Goal: Task Accomplishment & Management: Use online tool/utility

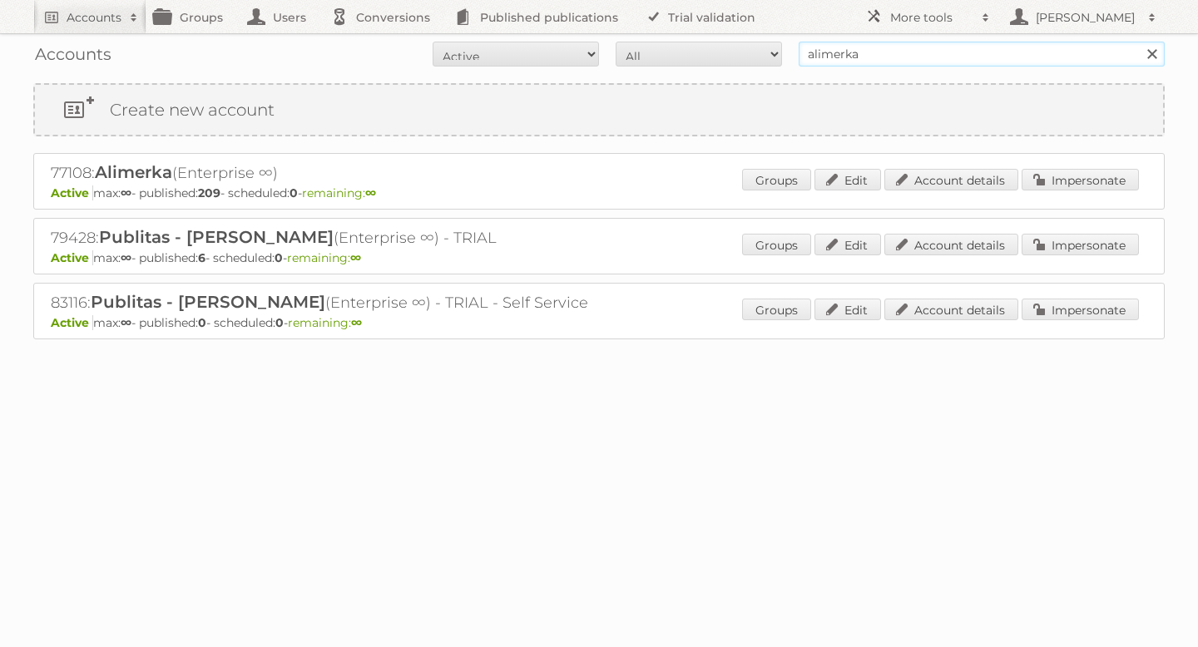
drag, startPoint x: 735, startPoint y: 39, endPoint x: 523, endPoint y: 36, distance: 212.2
click at [627, 37] on div "Accounts All Active Expired Pending All Paid Trials Self service alimerka Search" at bounding box center [599, 54] width 1132 height 42
type input "[PERSON_NAME]"
click at [1139, 42] on input "Search" at bounding box center [1151, 54] width 25 height 25
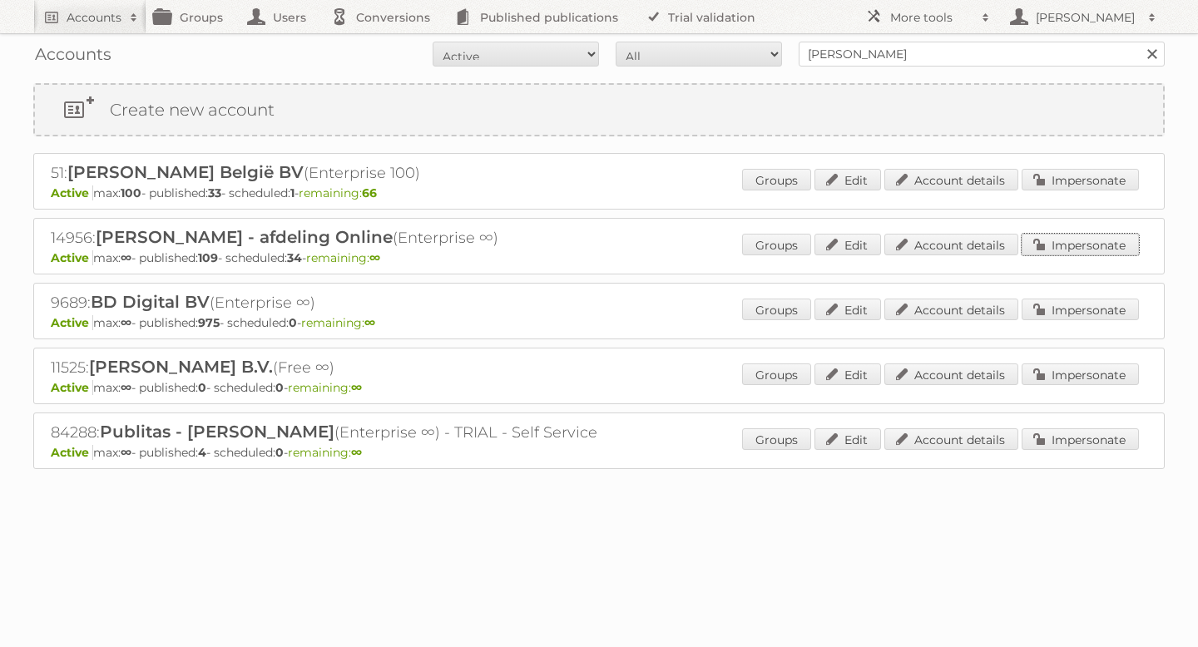
click at [1095, 244] on link "Impersonate" at bounding box center [1080, 245] width 117 height 22
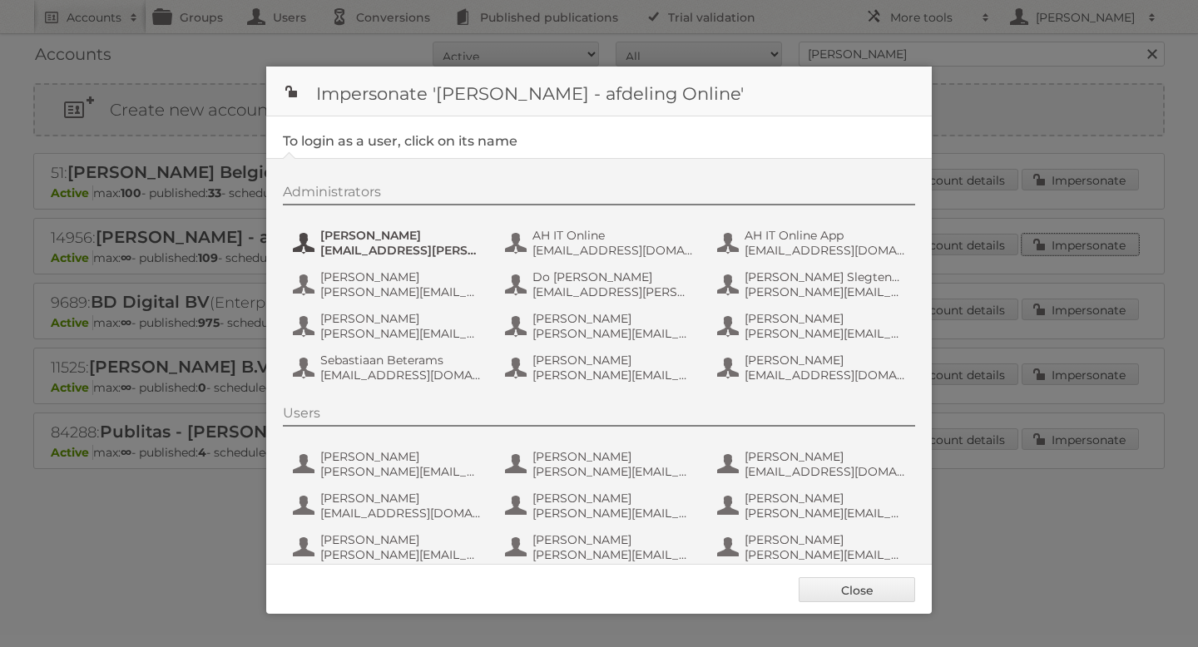
scroll to position [105, 0]
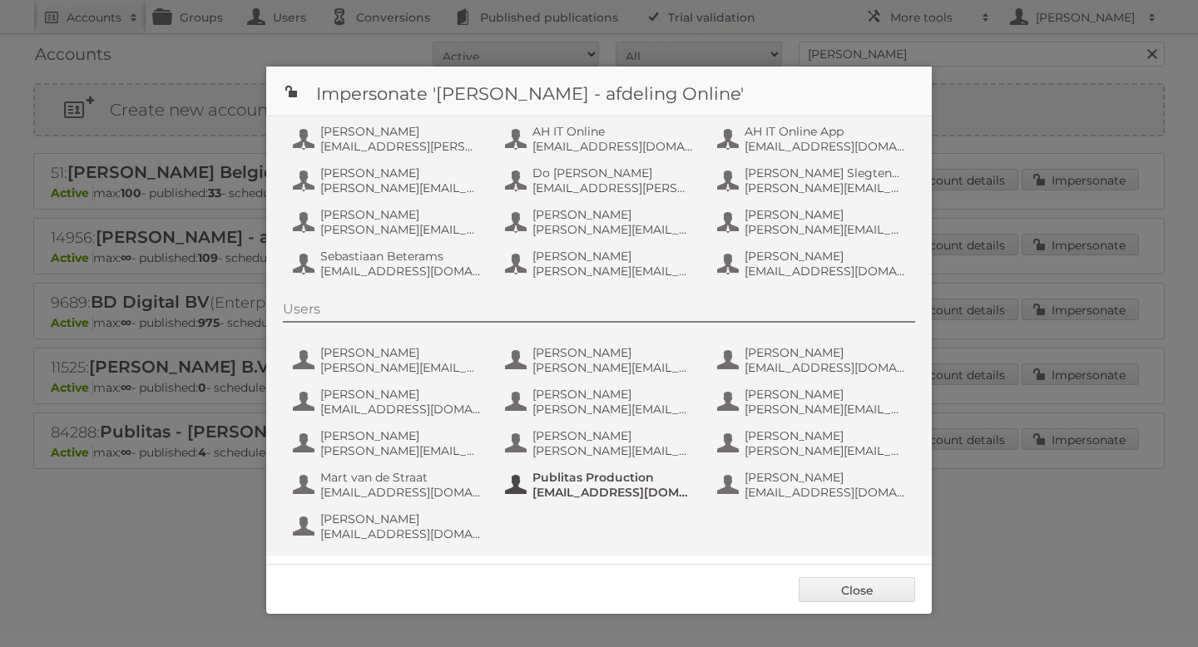
click at [557, 478] on span "Publitas Production" at bounding box center [613, 477] width 161 height 15
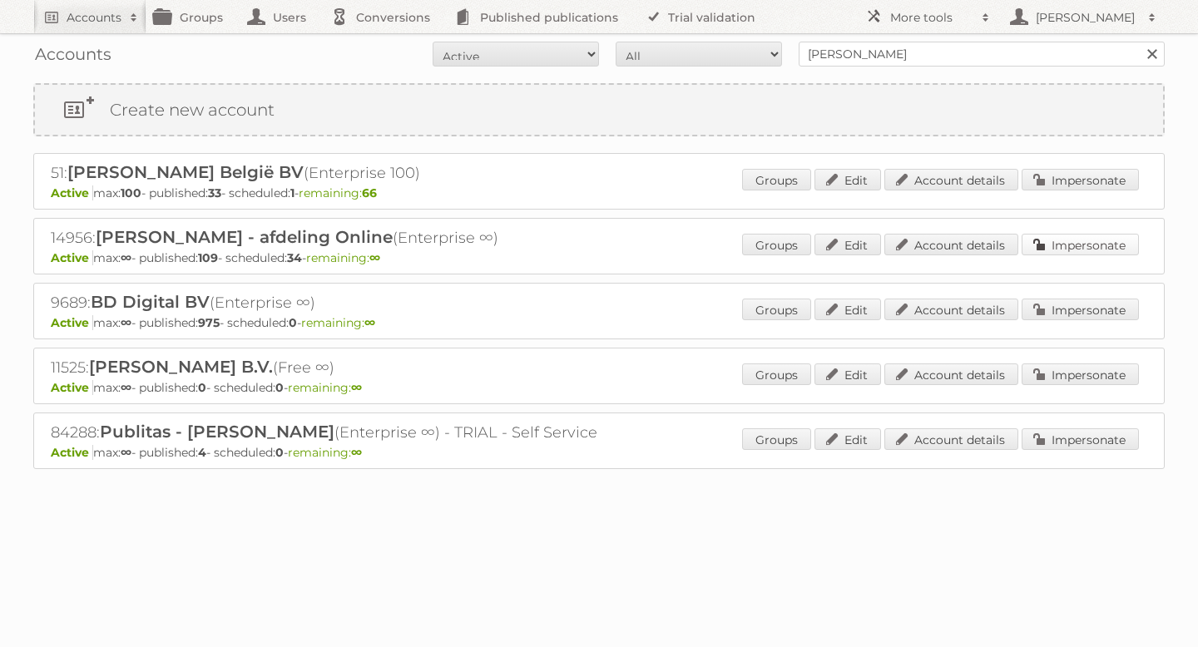
click at [1089, 242] on link "Impersonate" at bounding box center [1080, 245] width 117 height 22
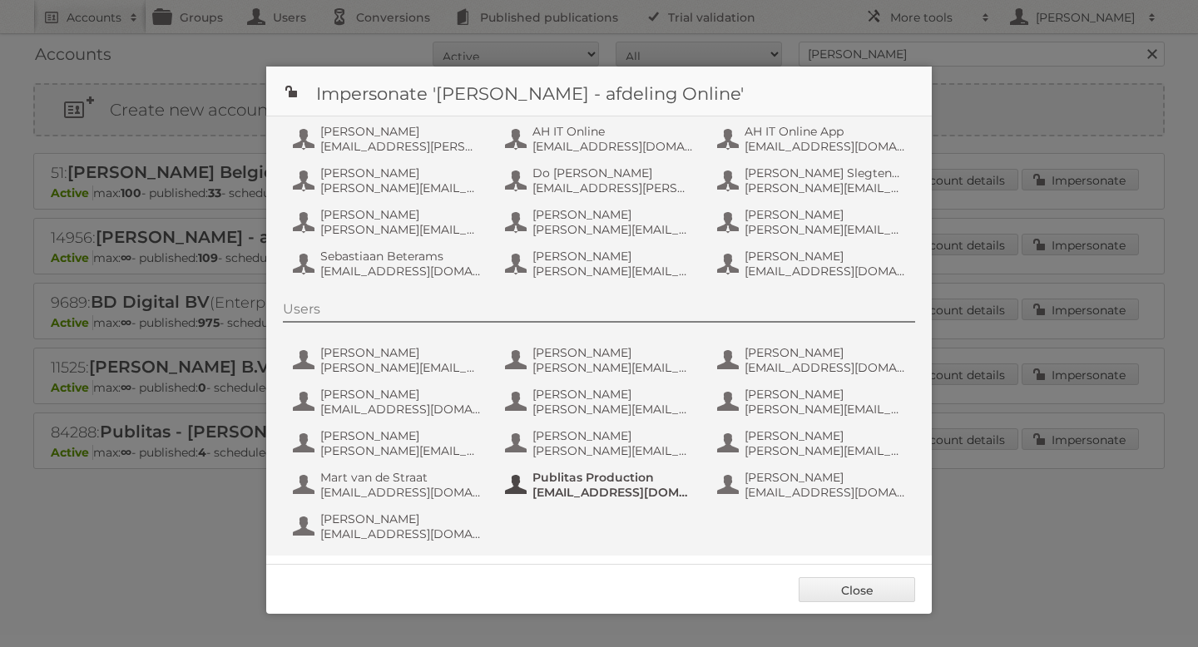
click at [573, 489] on span "[EMAIL_ADDRESS][DOMAIN_NAME]" at bounding box center [613, 492] width 161 height 15
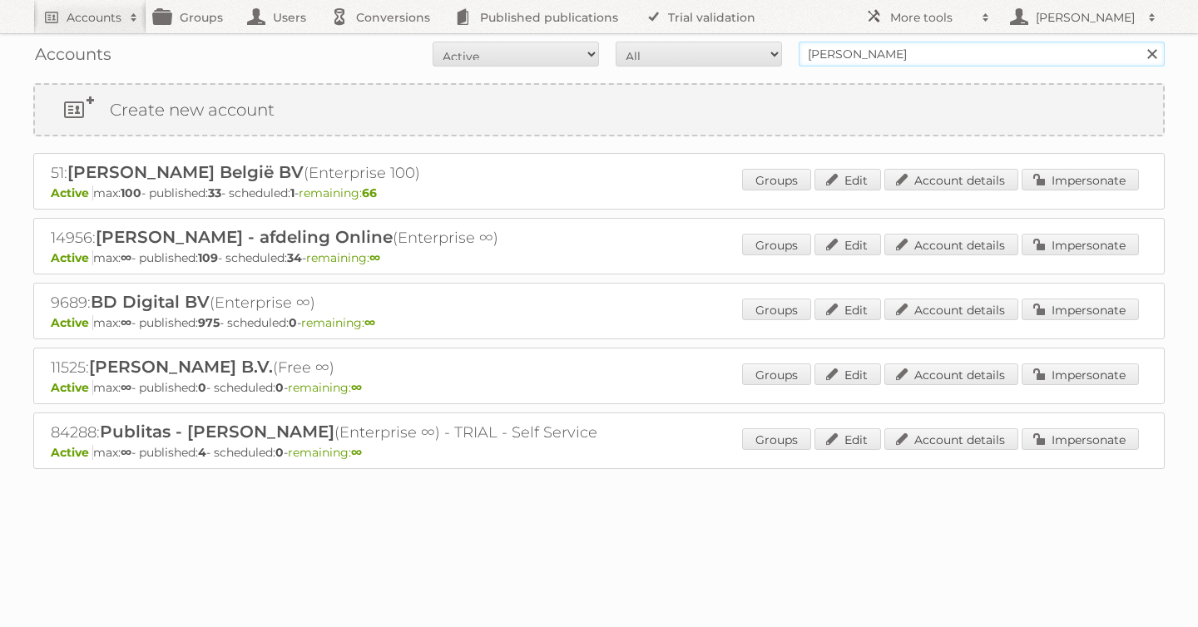
drag, startPoint x: 676, startPoint y: 52, endPoint x: 647, endPoint y: 52, distance: 28.3
click at [655, 52] on form "All Active Expired Pending All Paid Trials Self service [PERSON_NAME] Search" at bounding box center [599, 54] width 1132 height 25
type input "as [PERSON_NAME]"
click at [1139, 42] on input "Search" at bounding box center [1151, 54] width 25 height 25
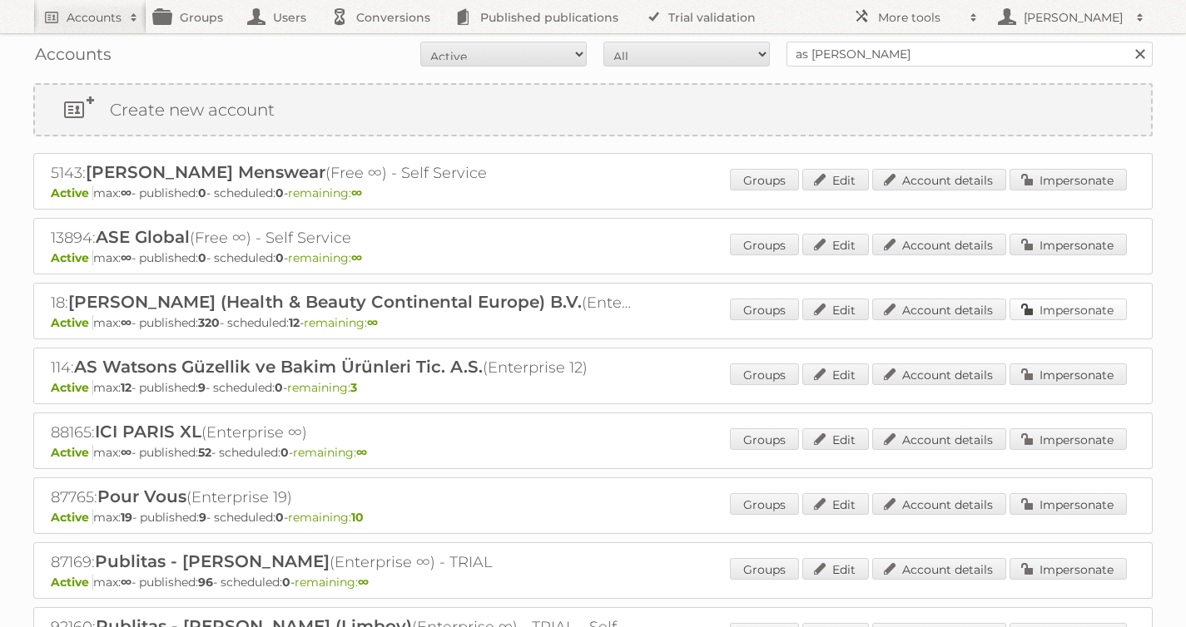
click at [1055, 305] on link "Impersonate" at bounding box center [1067, 310] width 117 height 22
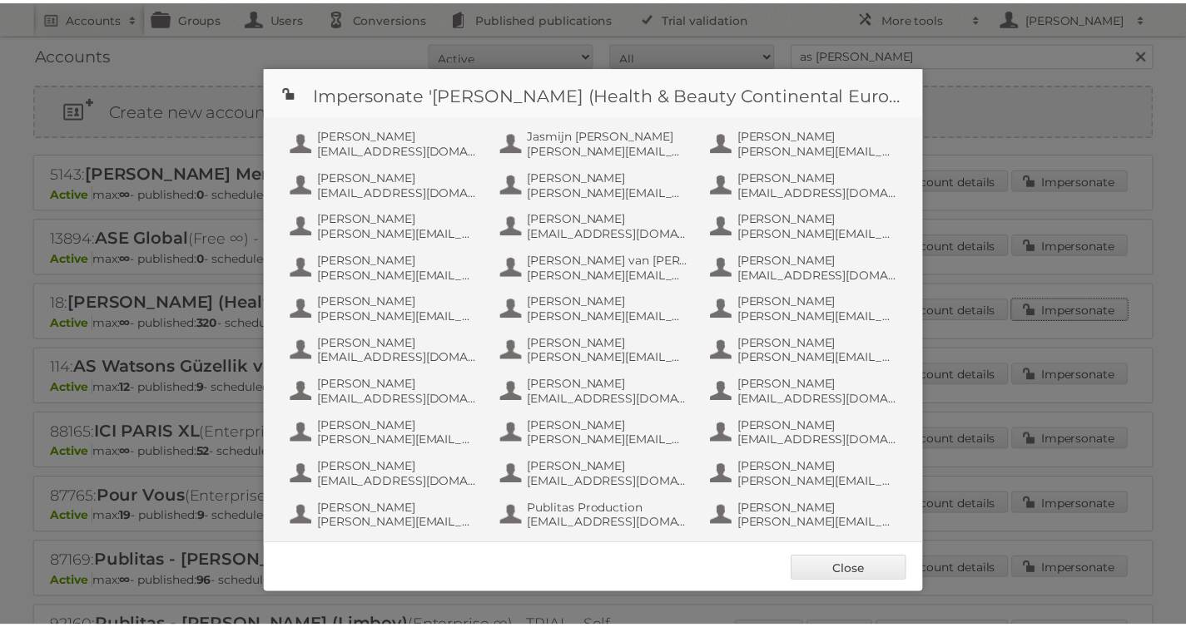
scroll to position [1040, 0]
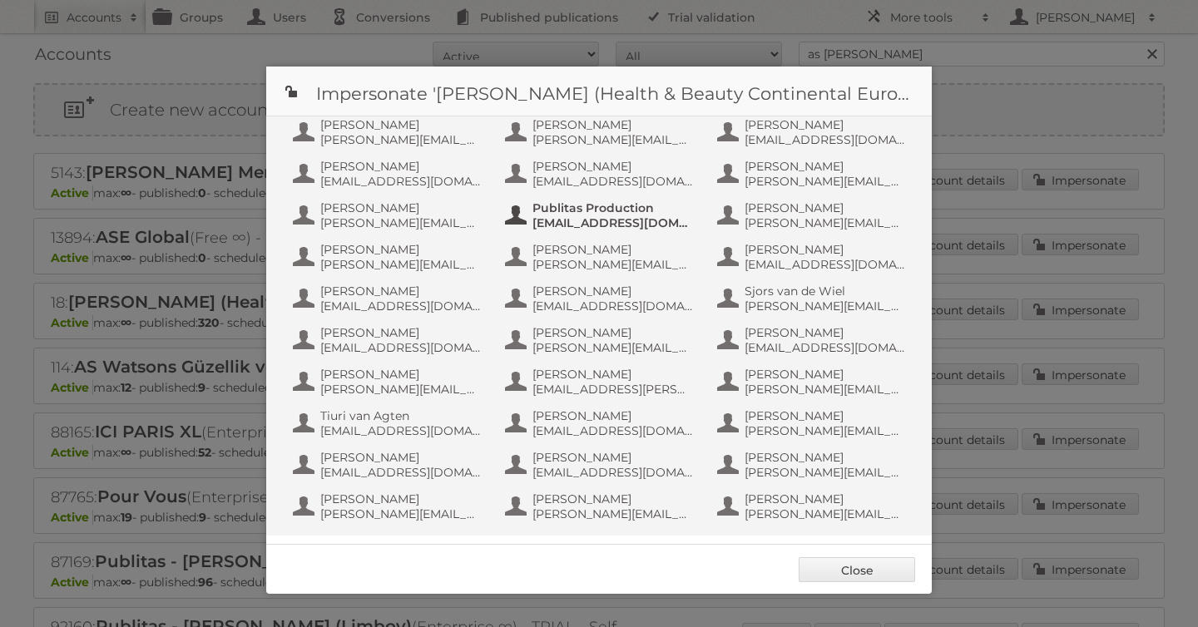
click at [606, 223] on span "[EMAIL_ADDRESS][DOMAIN_NAME]" at bounding box center [613, 223] width 161 height 15
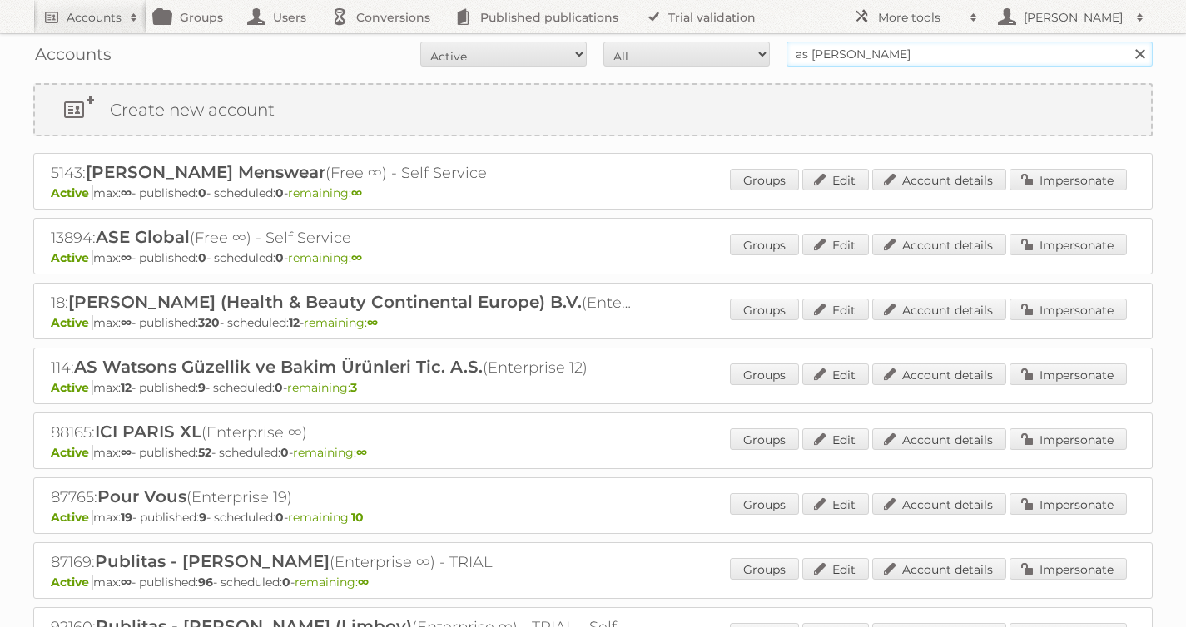
drag, startPoint x: 654, startPoint y: 32, endPoint x: 634, endPoint y: 35, distance: 20.1
click at [638, 34] on div "Accounts All Active Expired Pending All Paid Trials Self service as [PERSON_NAM…" at bounding box center [592, 54] width 1119 height 42
drag, startPoint x: 831, startPoint y: 44, endPoint x: 748, endPoint y: 44, distance: 82.4
click at [747, 44] on form "All Active Expired Pending All Paid Trials Self service as watson Search" at bounding box center [592, 54] width 1119 height 25
drag, startPoint x: 866, startPoint y: 48, endPoint x: 745, endPoint y: 53, distance: 121.6
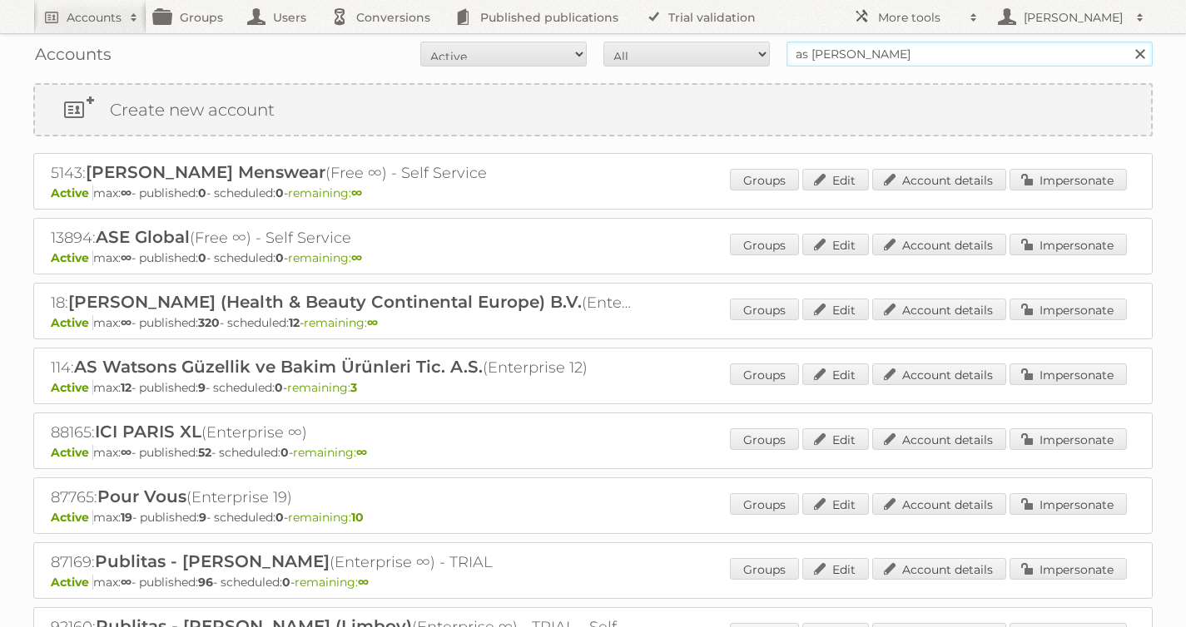
click at [750, 53] on form "All Active Expired Pending All Paid Trials Self service as watson Search" at bounding box center [592, 54] width 1119 height 25
type input "[PERSON_NAME]"
click at [1127, 42] on input "Search" at bounding box center [1139, 54] width 25 height 25
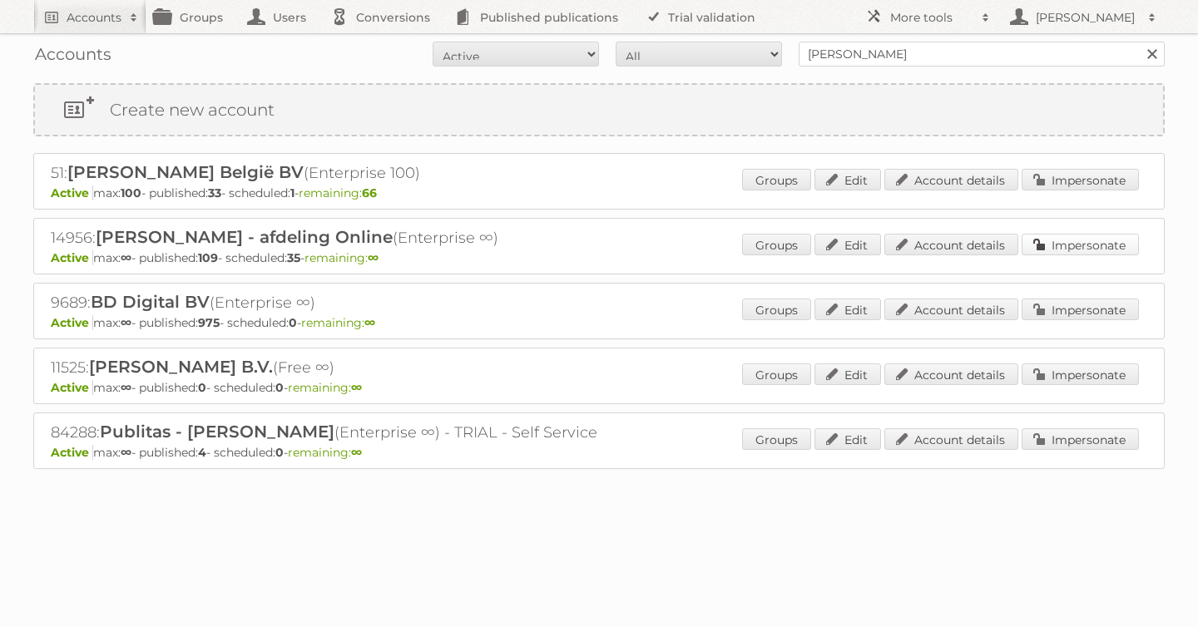
click at [1064, 248] on link "Impersonate" at bounding box center [1080, 245] width 117 height 22
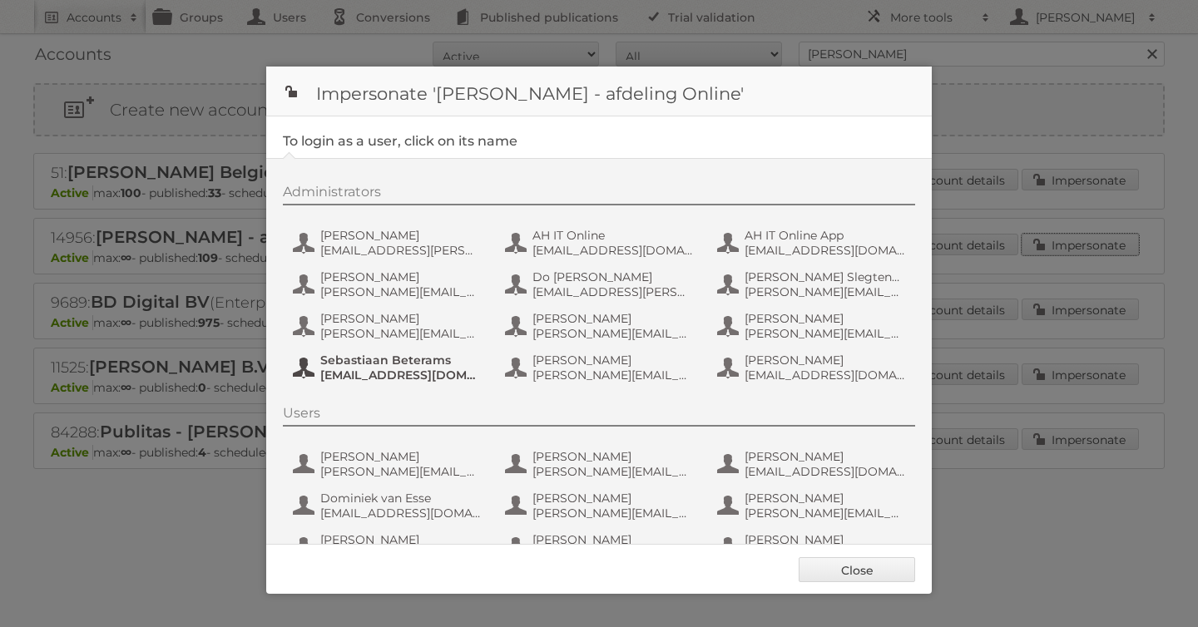
scroll to position [125, 0]
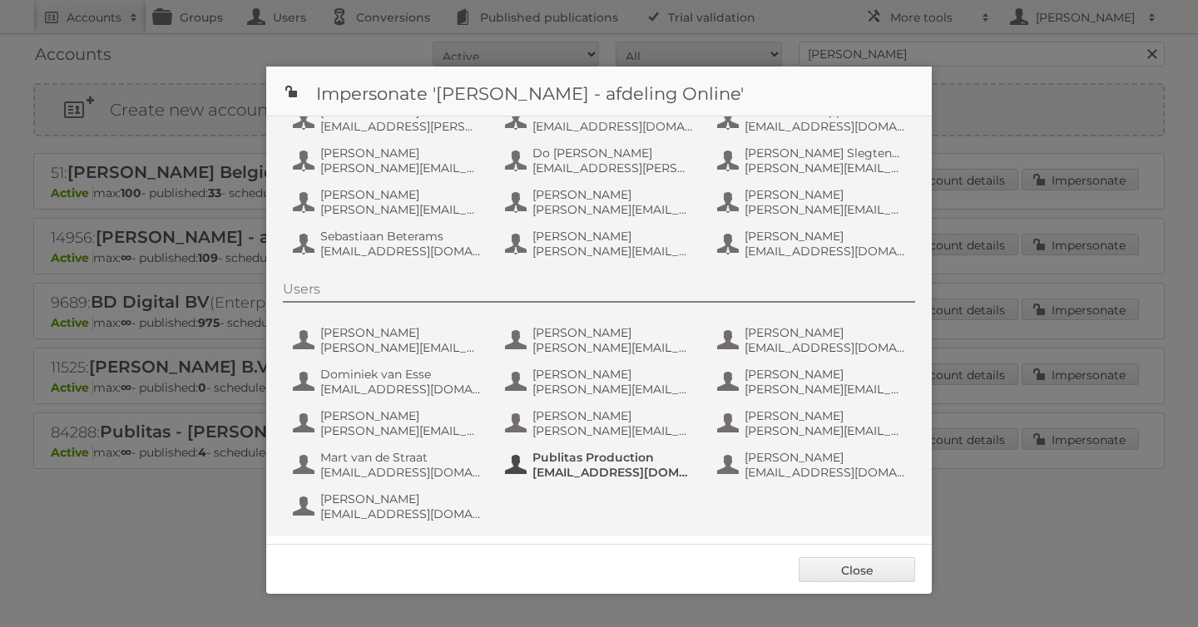
click at [580, 465] on span "[EMAIL_ADDRESS][DOMAIN_NAME]" at bounding box center [613, 472] width 161 height 15
